Goal: Contribute content

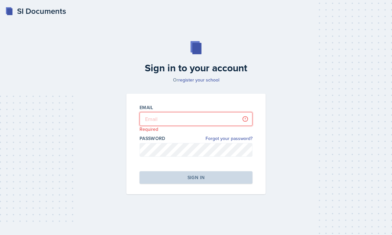
type input "[EMAIL_ADDRESS][DOMAIN_NAME]"
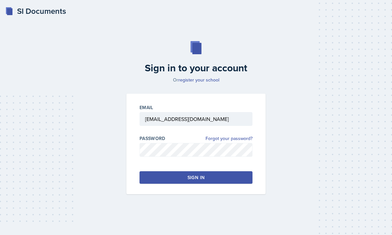
click at [198, 180] on div "Sign in" at bounding box center [195, 177] width 17 height 7
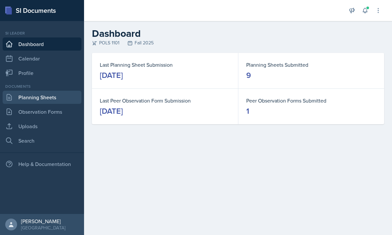
click at [53, 97] on link "Planning Sheets" at bounding box center [42, 97] width 79 height 13
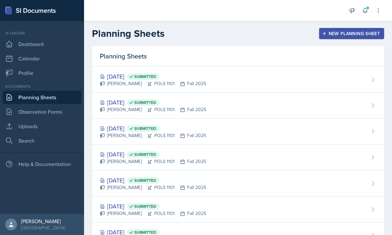
click at [365, 11] on icon at bounding box center [365, 10] width 7 height 7
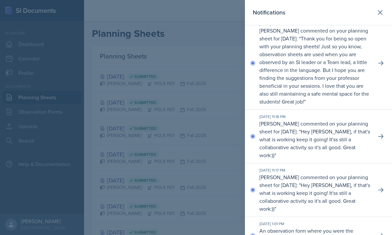
scroll to position [86, 0]
click at [196, 102] on div at bounding box center [196, 117] width 392 height 235
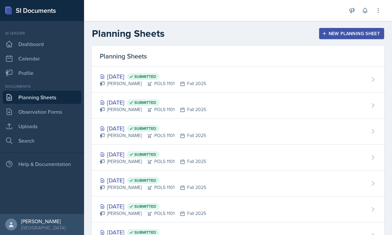
click at [331, 33] on div "New Planning Sheet" at bounding box center [351, 33] width 56 height 5
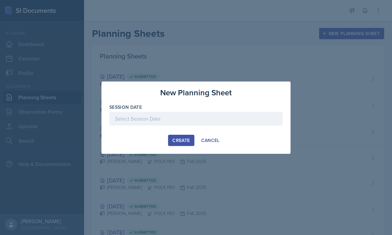
click at [184, 121] on div at bounding box center [195, 119] width 173 height 14
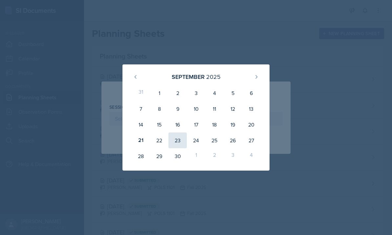
click at [180, 140] on div "23" at bounding box center [177, 140] width 18 height 16
type input "[DATE]"
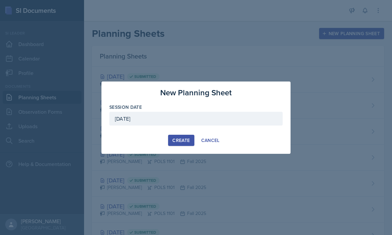
click at [186, 140] on div "Create" at bounding box center [180, 140] width 17 height 5
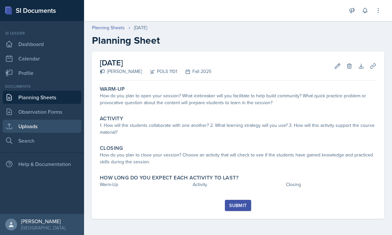
click at [46, 125] on link "Uploads" at bounding box center [42, 125] width 79 height 13
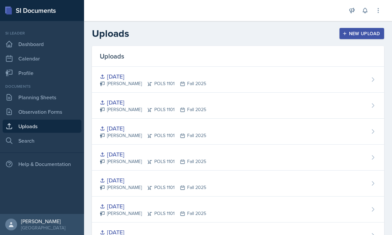
click at [354, 31] on div "New Upload" at bounding box center [362, 33] width 36 height 5
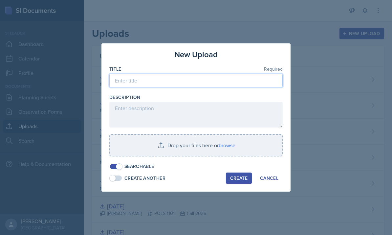
click at [256, 82] on input at bounding box center [195, 81] width 173 height 14
type input "-"
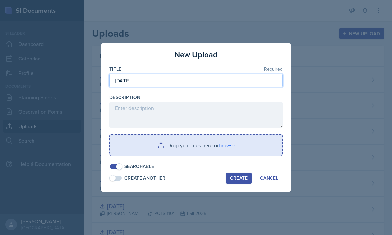
type input "[DATE]"
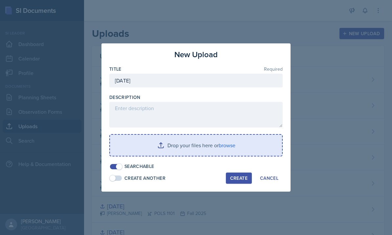
click at [183, 151] on input "file" at bounding box center [196, 145] width 172 height 21
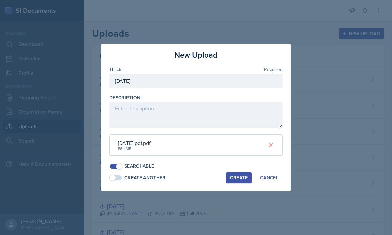
click at [237, 176] on div "Create" at bounding box center [238, 177] width 17 height 5
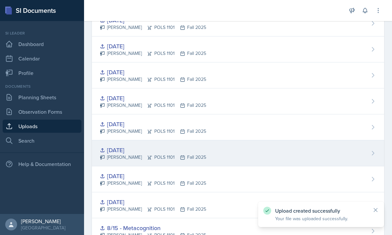
scroll to position [82, 0]
